Goal: Information Seeking & Learning: Learn about a topic

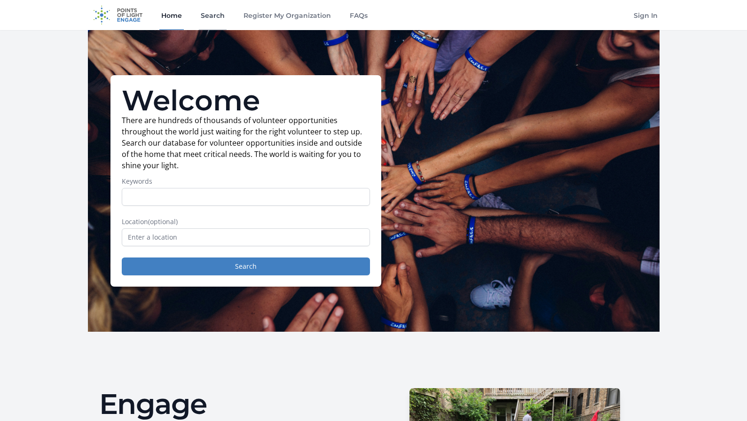
click at [218, 20] on link "Search" at bounding box center [213, 15] width 28 height 30
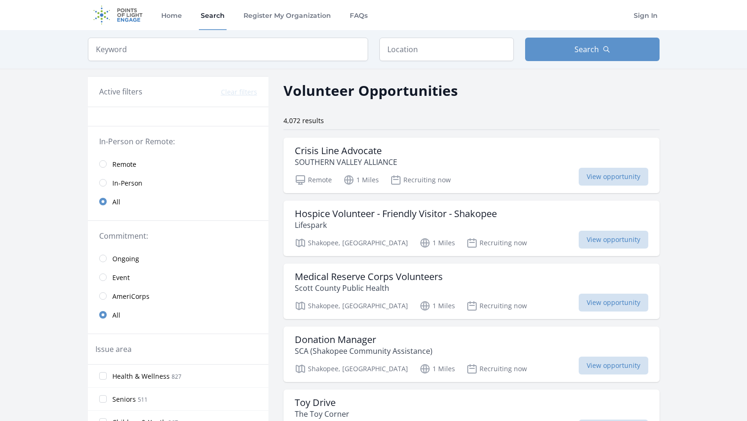
click at [129, 186] on span "In-Person" at bounding box center [127, 183] width 30 height 9
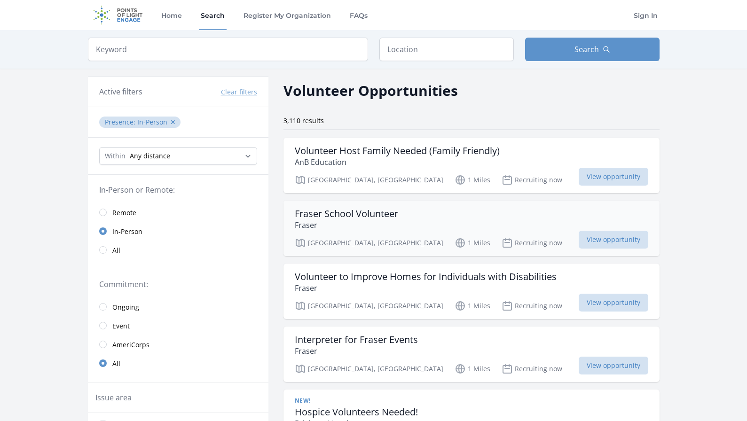
click at [382, 214] on h3 "Fraser School Volunteer" at bounding box center [346, 213] width 103 height 11
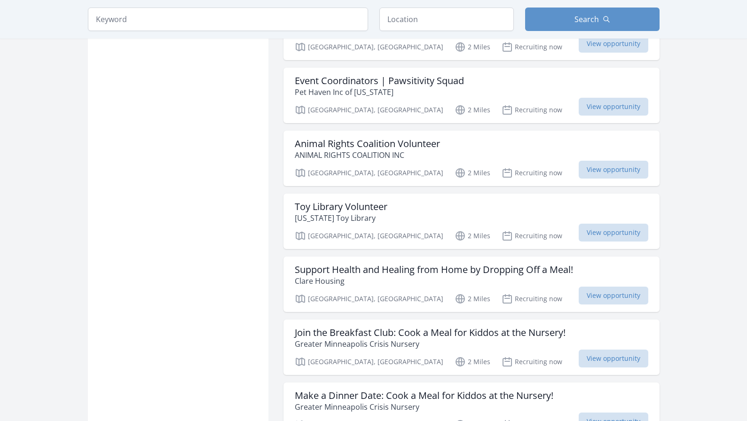
scroll to position [940, 0]
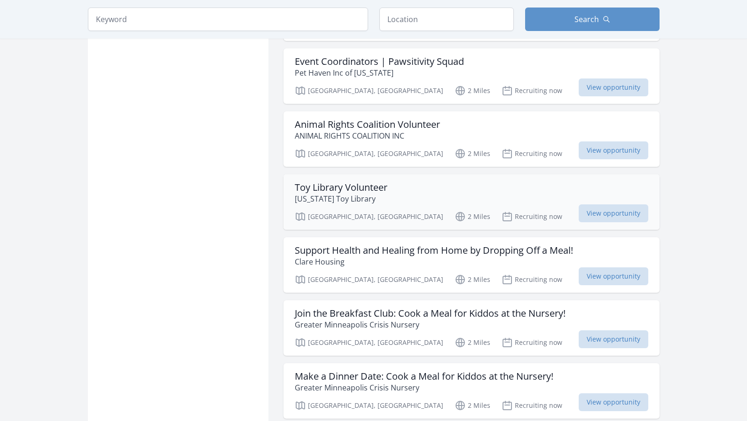
click at [324, 182] on h3 "Toy Library Volunteer" at bounding box center [341, 187] width 93 height 11
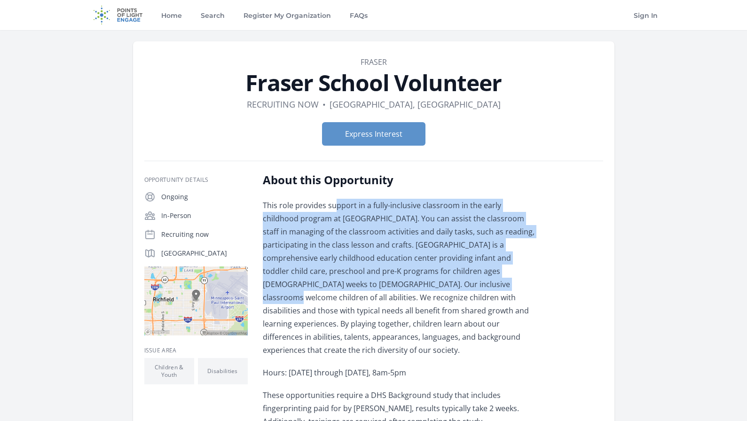
drag, startPoint x: 333, startPoint y: 207, endPoint x: 332, endPoint y: 281, distance: 74.3
click at [332, 281] on p "This role provides support in a fully-inclusive classroom in the early childhoo…" at bounding box center [400, 278] width 275 height 158
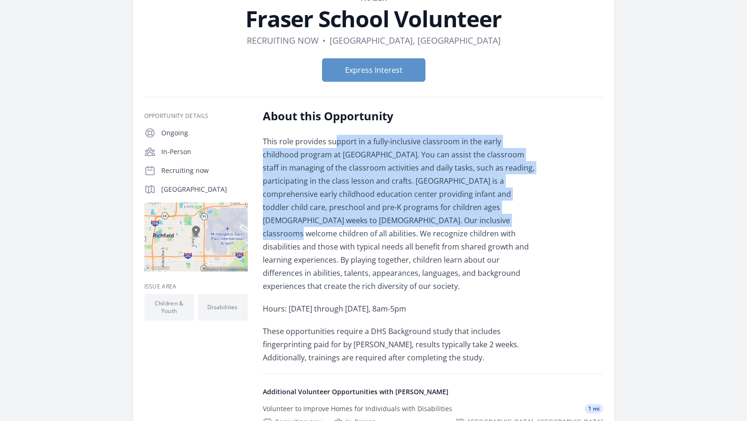
scroll to position [47, 0]
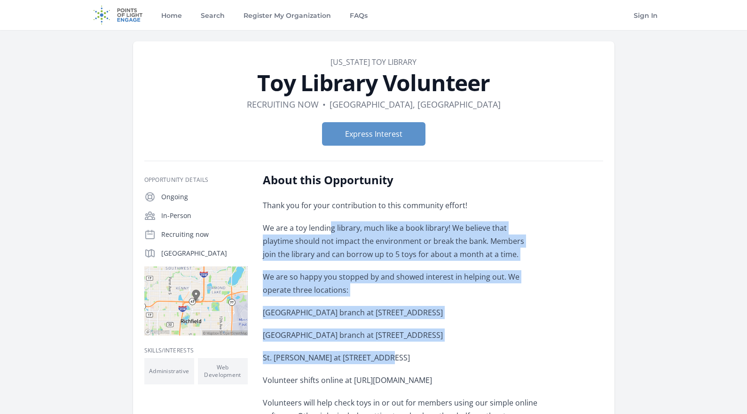
drag, startPoint x: 329, startPoint y: 227, endPoint x: 513, endPoint y: 349, distance: 221.0
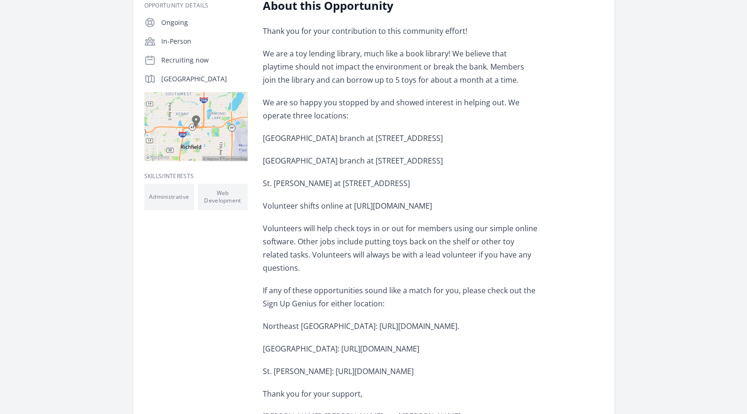
scroll to position [188, 0]
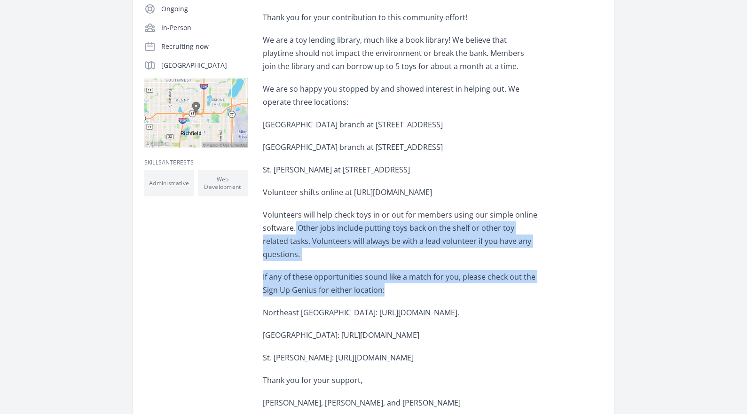
drag, startPoint x: 296, startPoint y: 225, endPoint x: 559, endPoint y: 275, distance: 268.3
click at [559, 275] on div "About this Opportunity Thank you for your contribution to this community effort…" at bounding box center [433, 326] width 340 height 685
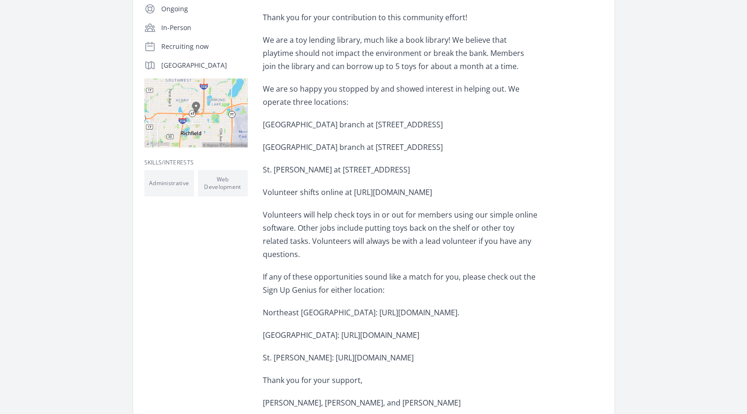
click at [367, 220] on p "Volunteers will help check toys in or out for members using our simple online s…" at bounding box center [400, 234] width 275 height 53
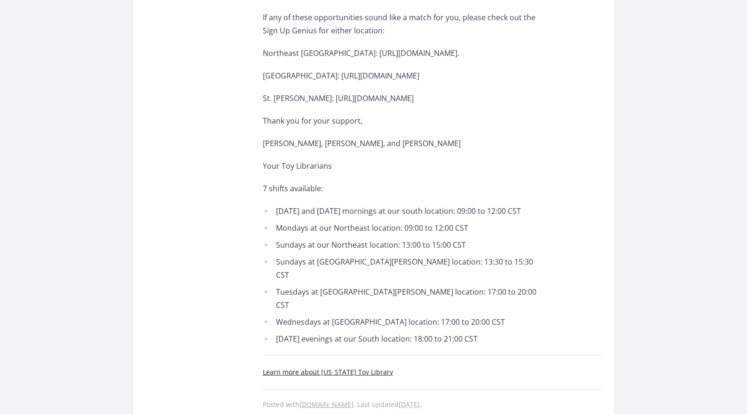
scroll to position [470, 0]
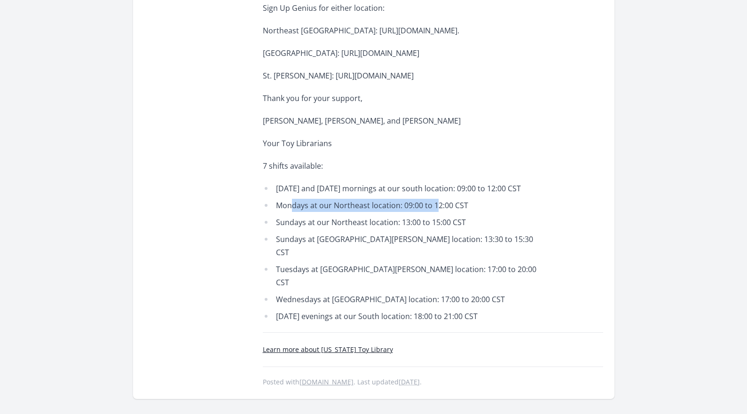
drag, startPoint x: 314, startPoint y: 243, endPoint x: 437, endPoint y: 241, distance: 123.2
click at [437, 212] on li "Mondays at our Northeast location: 09:00 to 12:00 CST" at bounding box center [400, 205] width 275 height 13
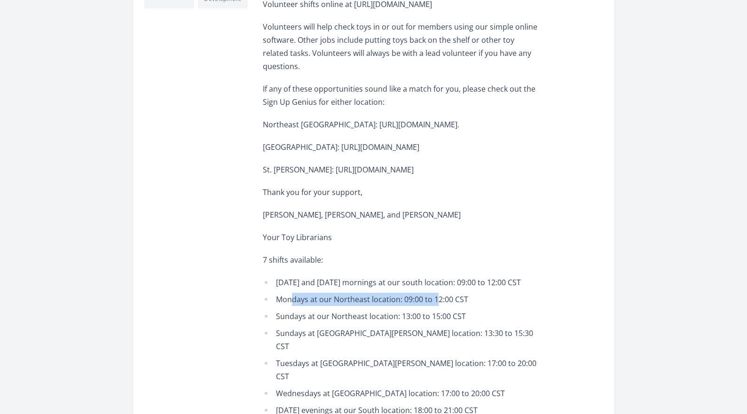
scroll to position [423, 0]
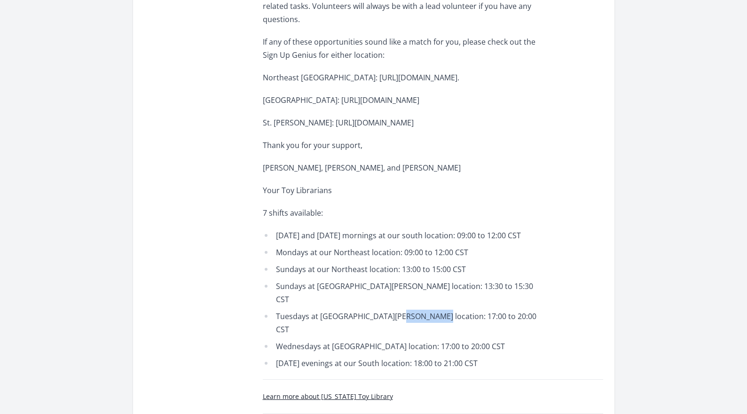
drag, startPoint x: 385, startPoint y: 341, endPoint x: 416, endPoint y: 342, distance: 31.0
click at [416, 336] on li "Tuesdays at St. Paul location: 17:00 to 20:00 CST" at bounding box center [400, 323] width 275 height 26
drag, startPoint x: 416, startPoint y: 342, endPoint x: 391, endPoint y: 342, distance: 24.9
click at [391, 336] on li "Tuesdays at St. Paul location: 17:00 to 20:00 CST" at bounding box center [400, 323] width 275 height 26
drag, startPoint x: 333, startPoint y: 100, endPoint x: 329, endPoint y: 110, distance: 10.7
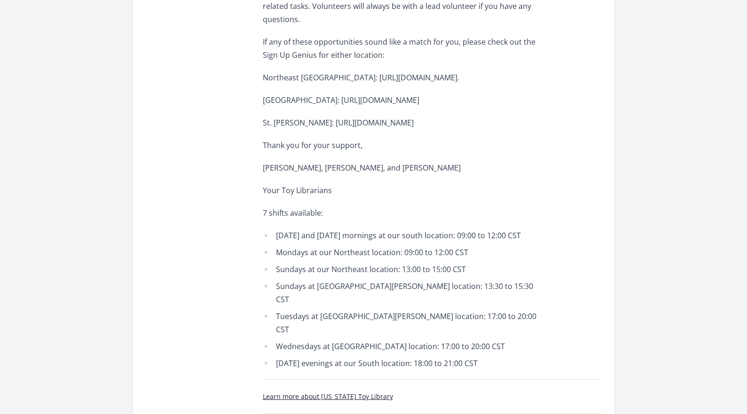
click at [329, 107] on p "South Minneapolis: https://www.signupgenius.com/go/70a0f4eaea62ca6f85-lending" at bounding box center [400, 100] width 275 height 13
copy span "https://www.signupgenius.com/go/70a0f4eaea62ca6f85-lending"
drag, startPoint x: 301, startPoint y: 136, endPoint x: 335, endPoint y: 149, distance: 35.9
click at [335, 129] on p "St. Paul: https://www.signupgenius.com/go/10C0B45A5AE2FA4F5C07-50104204-stpaul?…" at bounding box center [400, 122] width 275 height 13
copy span "https://www.signupgenius.com/go/10C0B45A5AE2FA4F5C07-50104204-stpaul?"
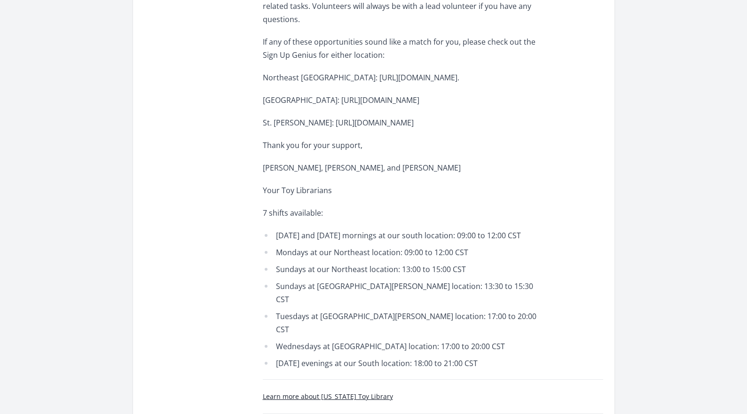
drag, startPoint x: 263, startPoint y: 75, endPoint x: 499, endPoint y: 82, distance: 235.6
click at [459, 82] on span "Northeast Minneapolis: https://www.signupgenius.com/go/10c0f44afac2da3f5c61-vol…" at bounding box center [361, 77] width 196 height 10
copy span "https://www.signupgenius.com/go/10c0f44afac2da3f5c61-volunteer"
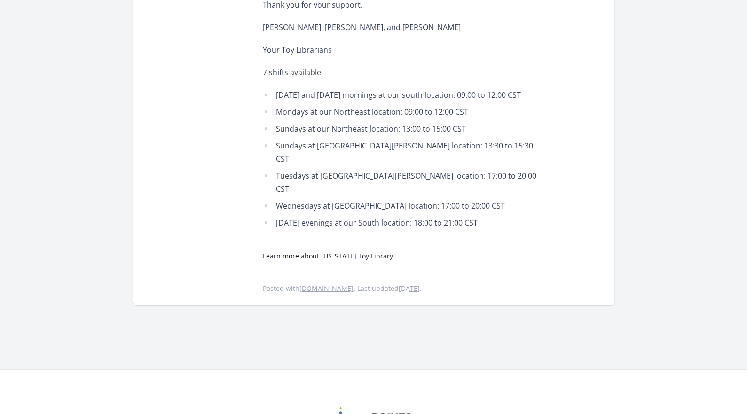
scroll to position [564, 0]
click at [322, 260] on link "Learn more about Minnesota Toy Library" at bounding box center [328, 255] width 130 height 9
